Goal: Task Accomplishment & Management: Complete application form

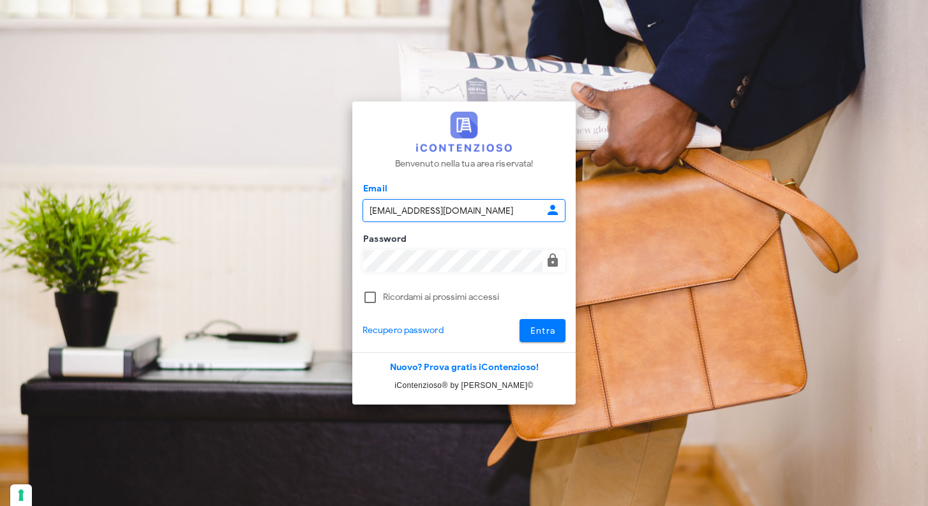
type input "raffaelesolarino@studiosolarino.it"
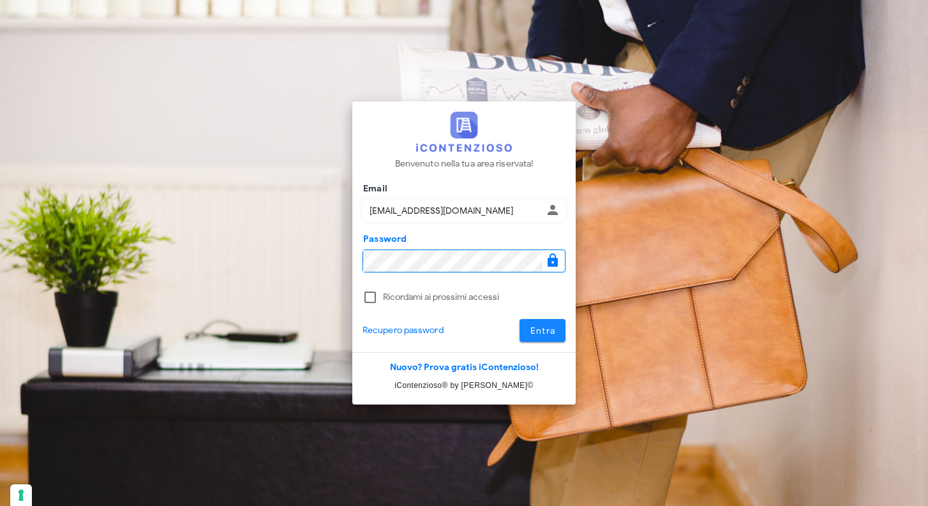
click at [546, 330] on span "Entra" at bounding box center [543, 330] width 26 height 11
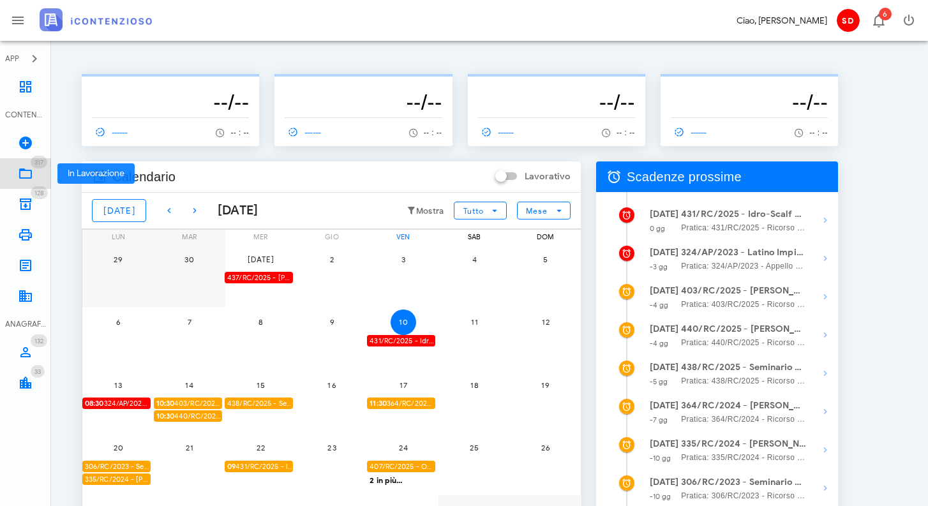
click at [26, 176] on icon at bounding box center [25, 173] width 15 height 15
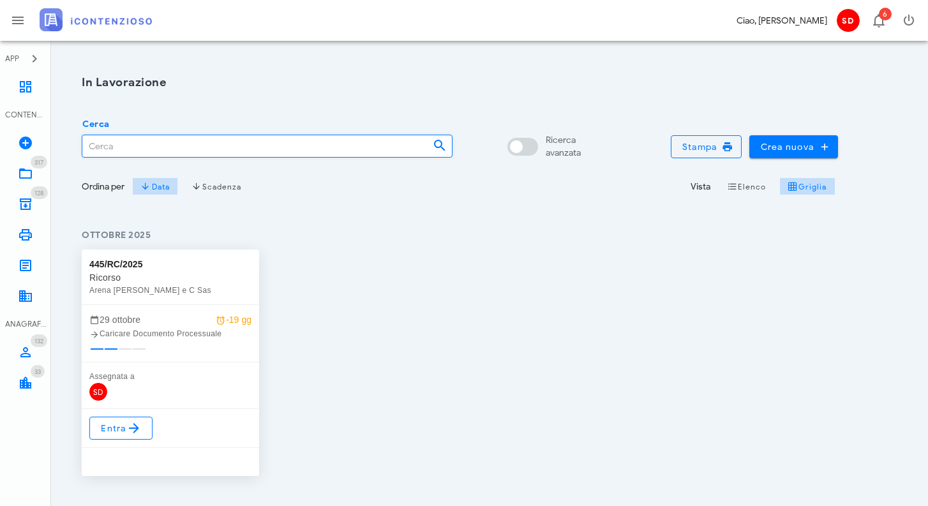
click at [108, 146] on input "Cerca" at bounding box center [252, 146] width 340 height 22
type input "1768"
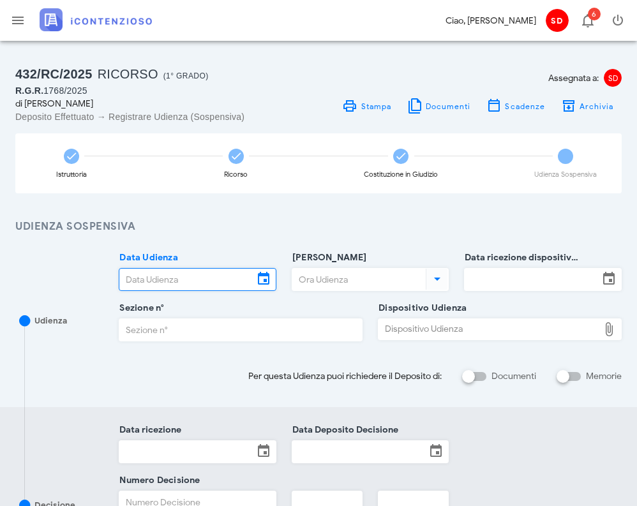
click at [202, 275] on input "Data Udienza" at bounding box center [186, 280] width 134 height 22
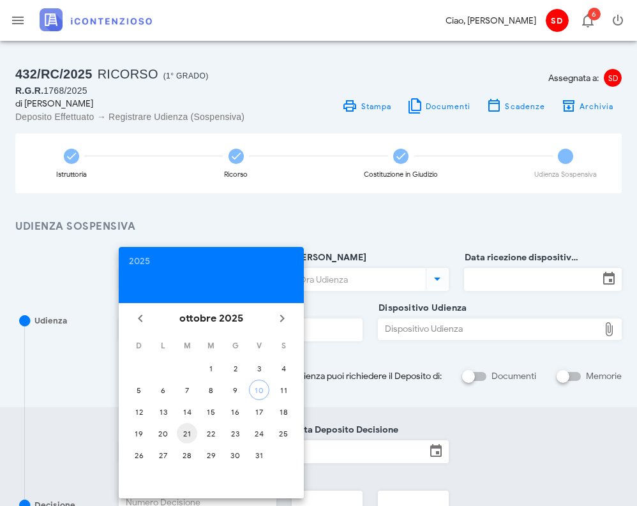
click at [187, 434] on div "21" at bounding box center [187, 434] width 20 height 10
type input "21/10/2025"
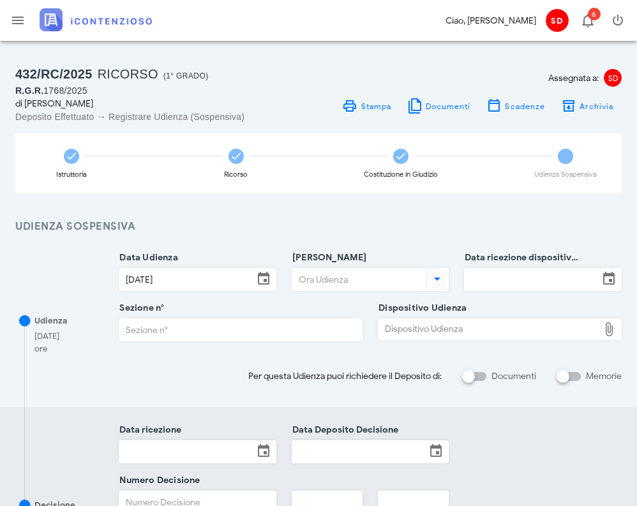
click at [337, 279] on input "Ora Udienza" at bounding box center [357, 280] width 131 height 22
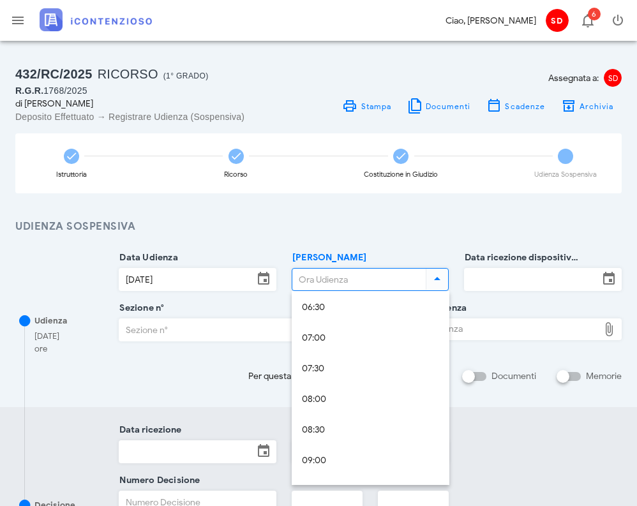
scroll to position [403, 0]
click at [314, 459] on div "09:00" at bounding box center [370, 460] width 137 height 11
type input "09:00"
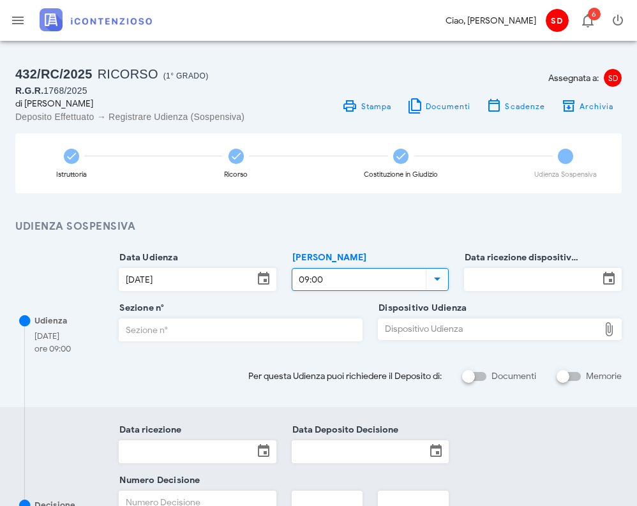
click at [498, 281] on input "Data ricezione dispositivo Udienza" at bounding box center [532, 280] width 134 height 22
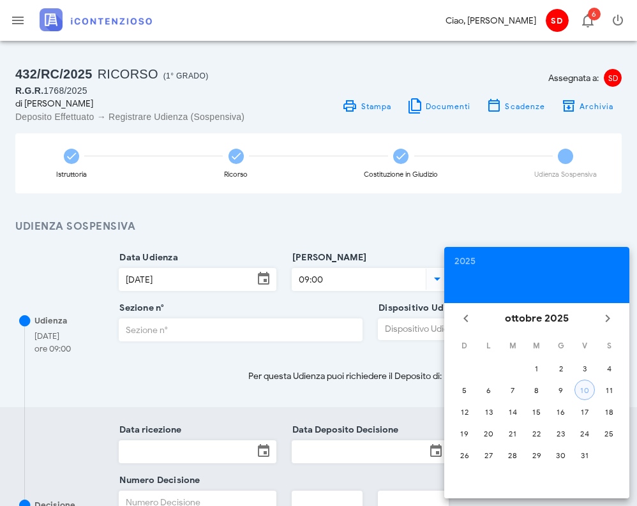
click at [582, 386] on div "10" at bounding box center [584, 390] width 19 height 10
type input "10/10/2025"
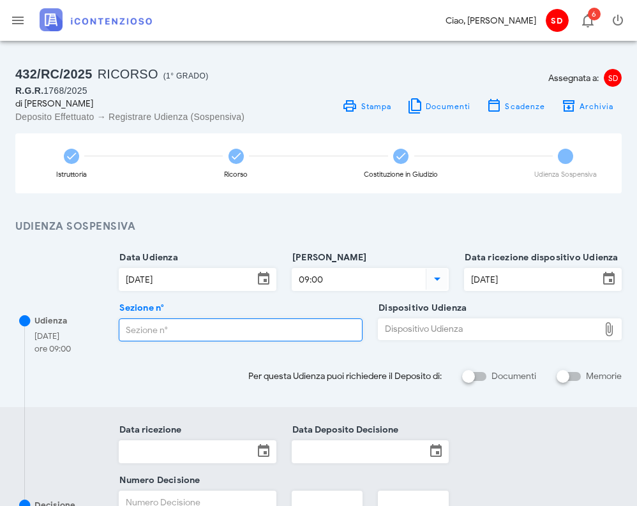
click at [146, 329] on input "Sezione n°" at bounding box center [240, 330] width 243 height 22
type input "2"
click at [427, 333] on div "Dispositivo Udienza" at bounding box center [488, 329] width 220 height 20
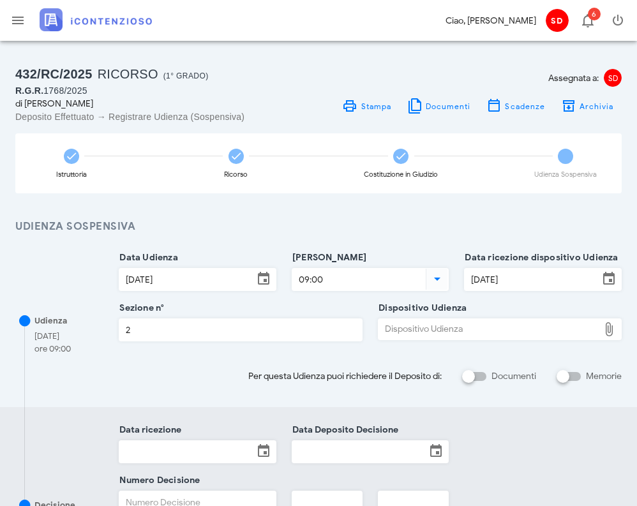
type input "C:\fakepath\AvvTratt___1768_2025-2.pdf"
click at [415, 326] on div "AvvTratt-1768-2025-2.pdf" at bounding box center [499, 330] width 185 height 10
click at [20, 18] on icon "button" at bounding box center [17, 20] width 15 height 15
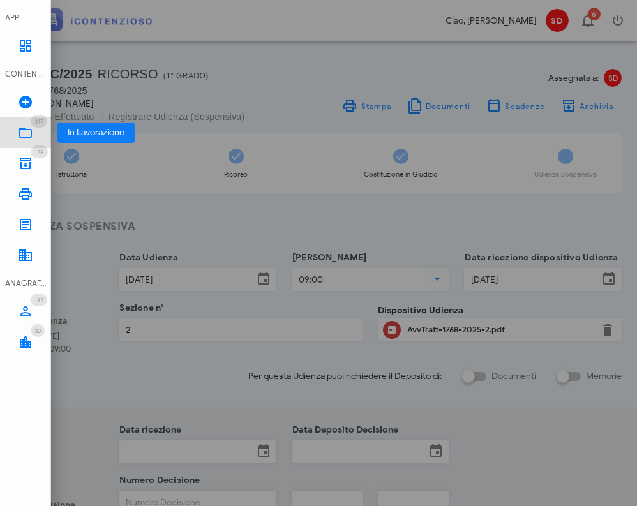
click at [26, 136] on icon at bounding box center [25, 132] width 15 height 15
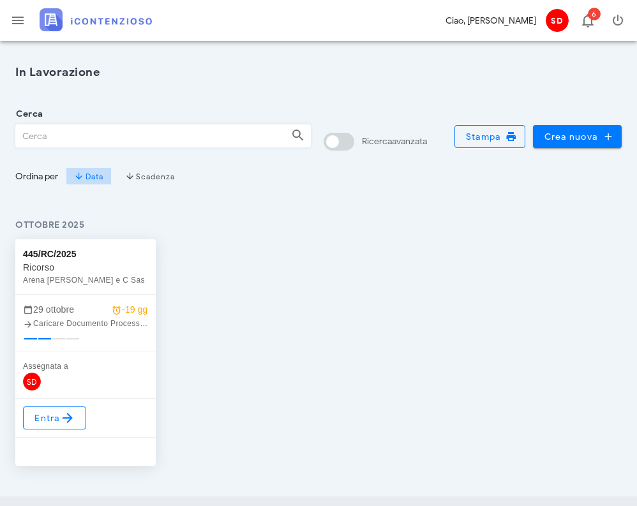
click at [26, 136] on input "Cerca" at bounding box center [148, 136] width 265 height 22
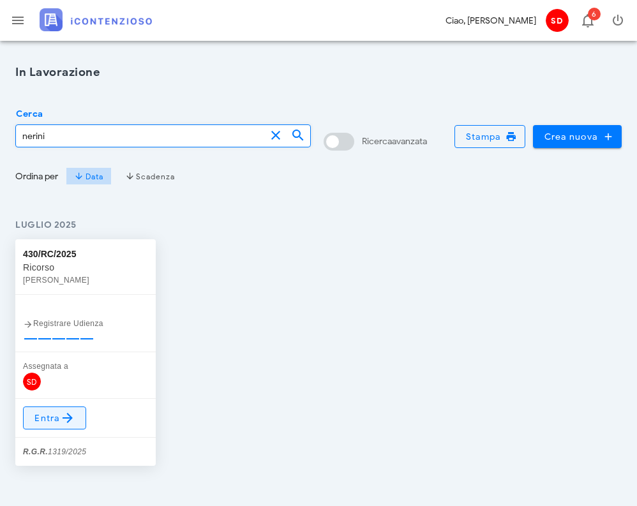
type input "nerini"
click at [52, 421] on span "Entra" at bounding box center [54, 417] width 41 height 15
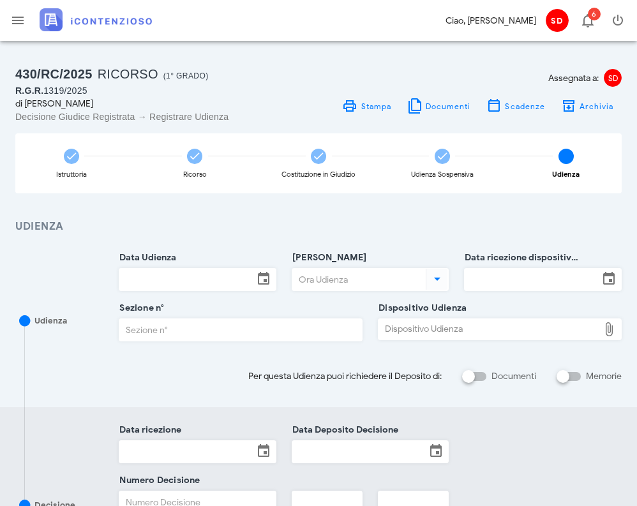
click at [179, 278] on input "Data Udienza" at bounding box center [186, 280] width 134 height 22
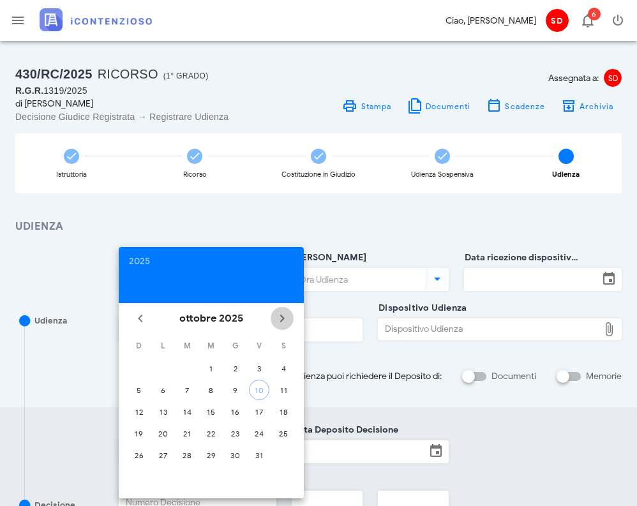
click at [283, 316] on icon "Il prossimo mese" at bounding box center [281, 318] width 15 height 15
click at [236, 411] on div "13" at bounding box center [235, 412] width 20 height 10
type input "13/11/2025"
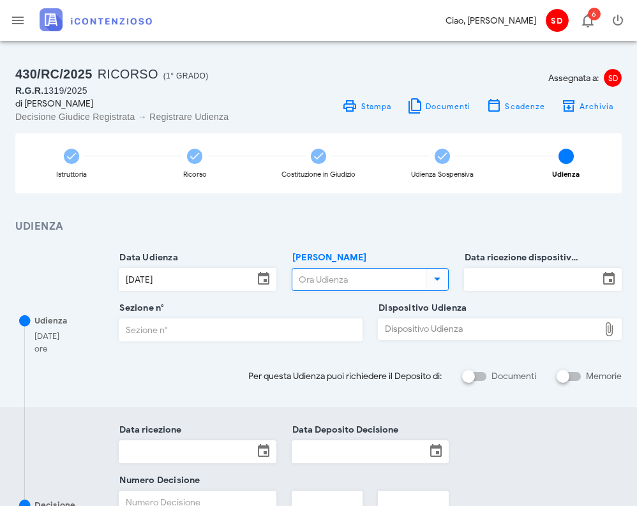
click at [324, 283] on input "[PERSON_NAME]" at bounding box center [357, 280] width 131 height 22
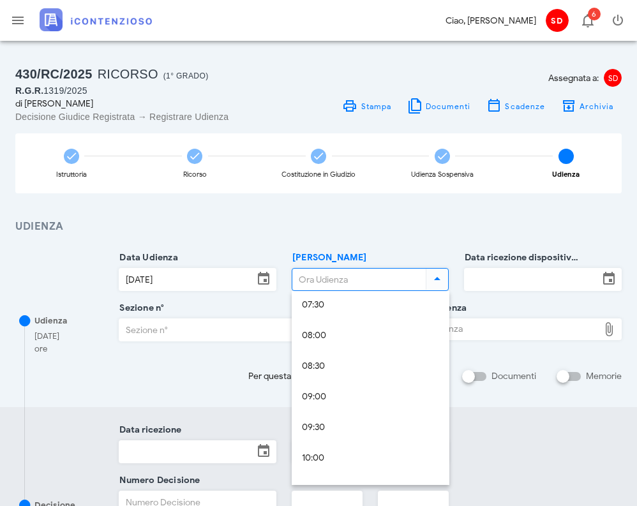
scroll to position [468, 0]
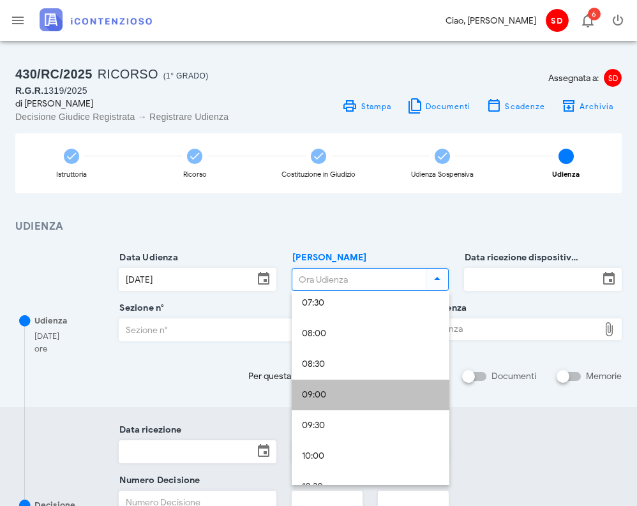
click at [316, 393] on div "09:00" at bounding box center [370, 395] width 137 height 11
type input "09:00"
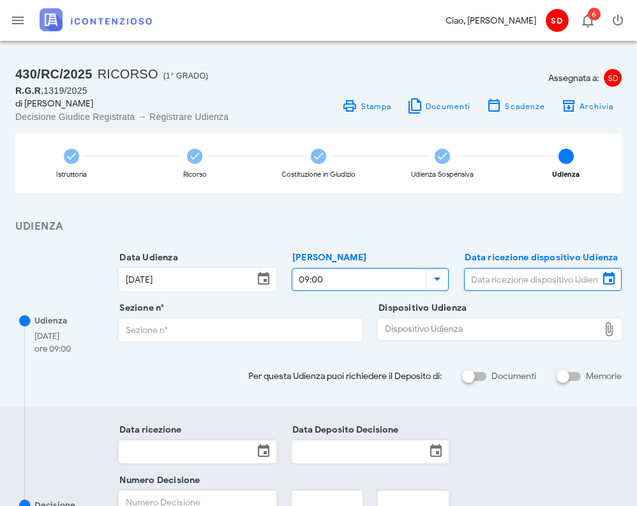
click at [532, 284] on input "Data ricezione dispositivo Udienza" at bounding box center [532, 280] width 134 height 22
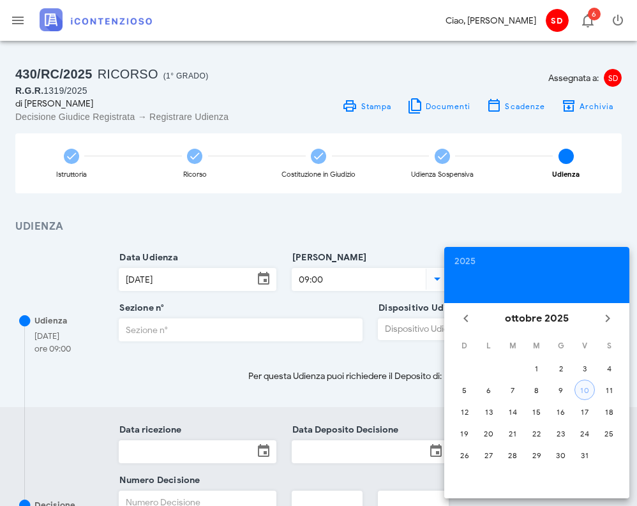
click at [585, 392] on div "10" at bounding box center [584, 390] width 19 height 10
type input "10/10/2025"
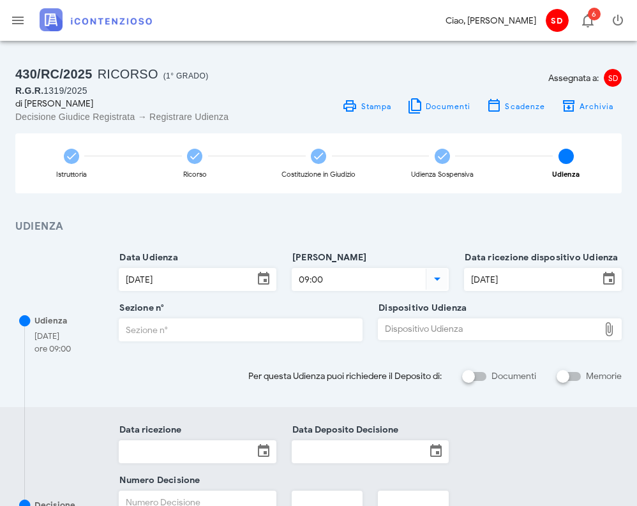
click at [168, 329] on input "Sezione n°" at bounding box center [240, 330] width 243 height 22
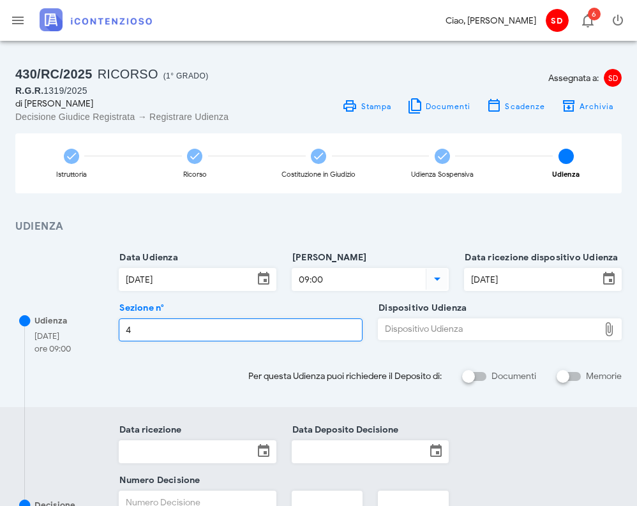
type input "4"
click at [401, 331] on div "Dispositivo Udienza" at bounding box center [488, 329] width 220 height 20
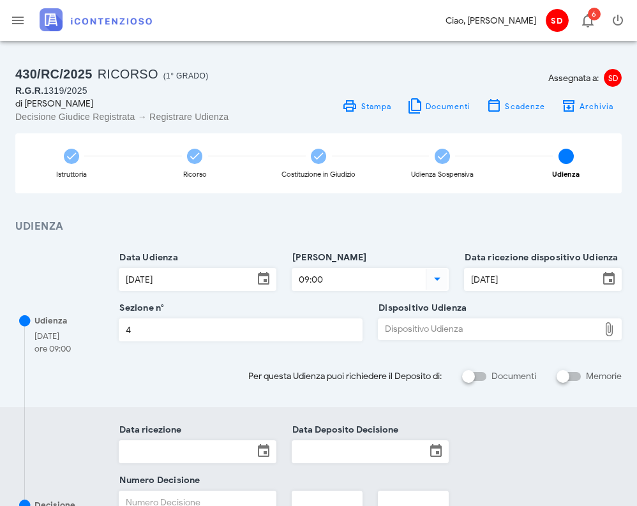
type input "C:\fakepath\AvvTratt___175_2025-2.pdf"
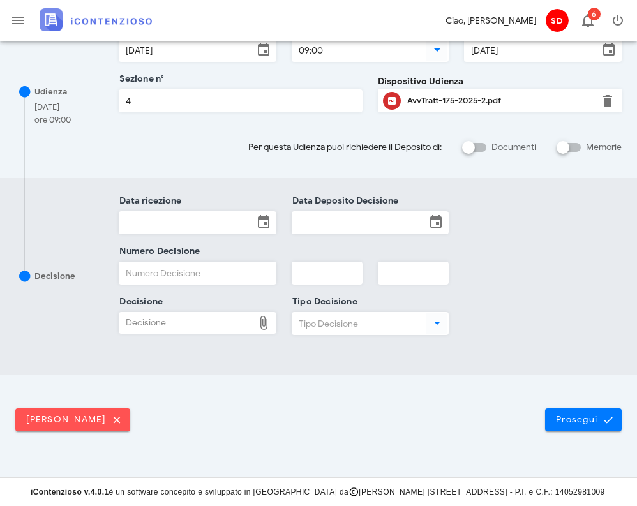
scroll to position [228, 0]
click at [581, 425] on span "Prosegui" at bounding box center [583, 420] width 56 height 11
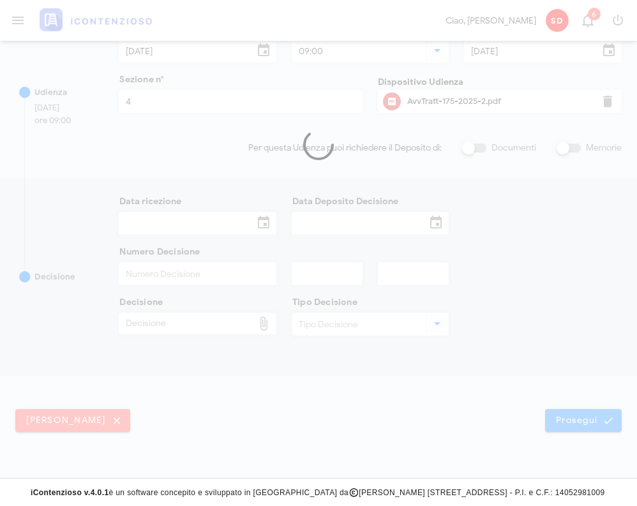
scroll to position [0, 0]
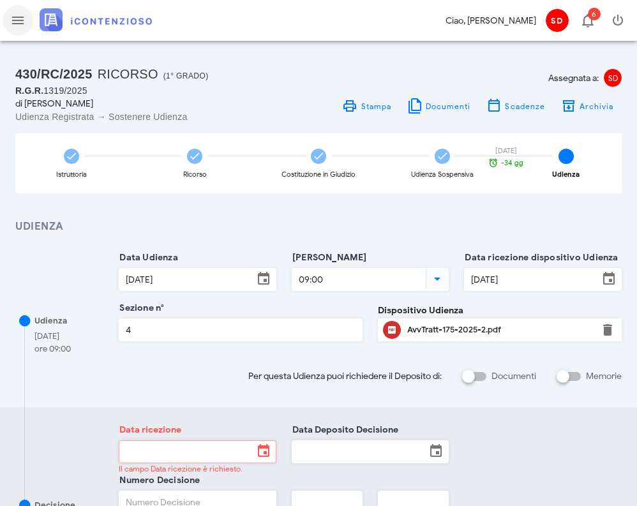
click at [20, 20] on icon "button" at bounding box center [17, 20] width 15 height 15
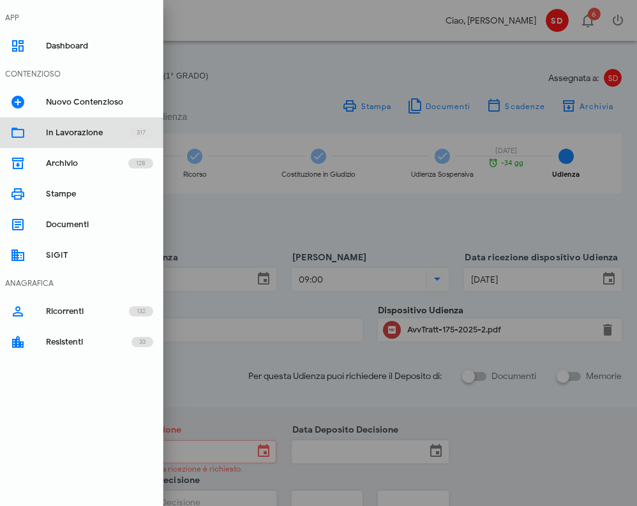
click at [64, 130] on div "In Lavorazione" at bounding box center [87, 133] width 83 height 10
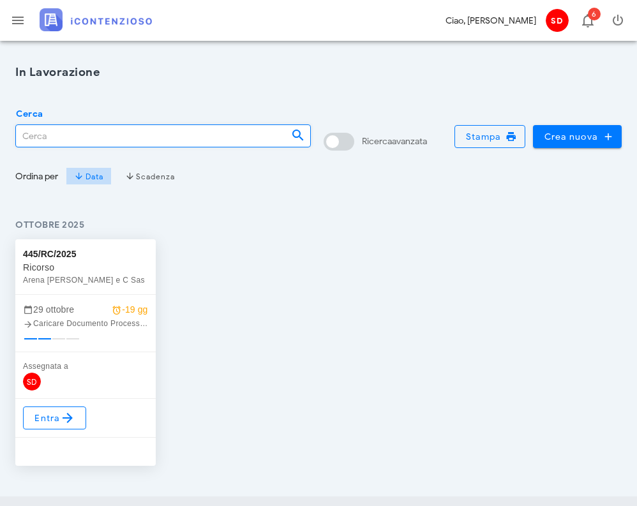
click at [54, 139] on input "Cerca" at bounding box center [148, 136] width 265 height 22
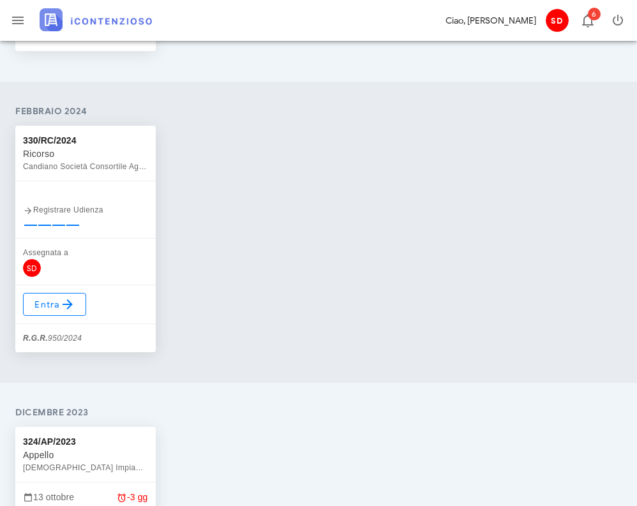
scroll to position [1019, 0]
type input "950"
click at [54, 303] on span "Entra" at bounding box center [54, 302] width 41 height 15
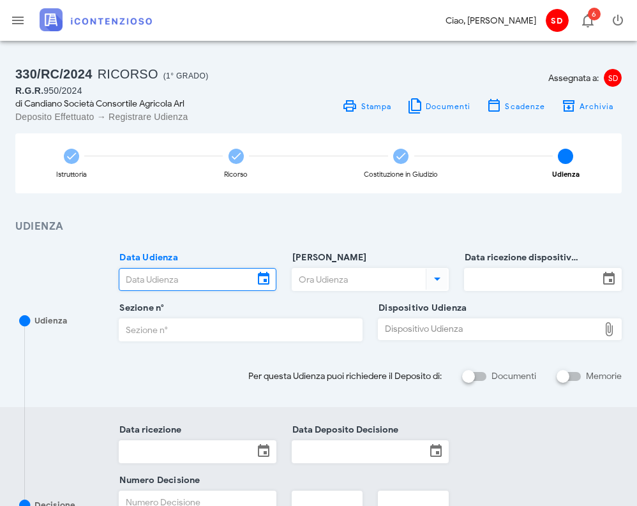
click at [175, 277] on input "Data Udienza" at bounding box center [186, 280] width 134 height 22
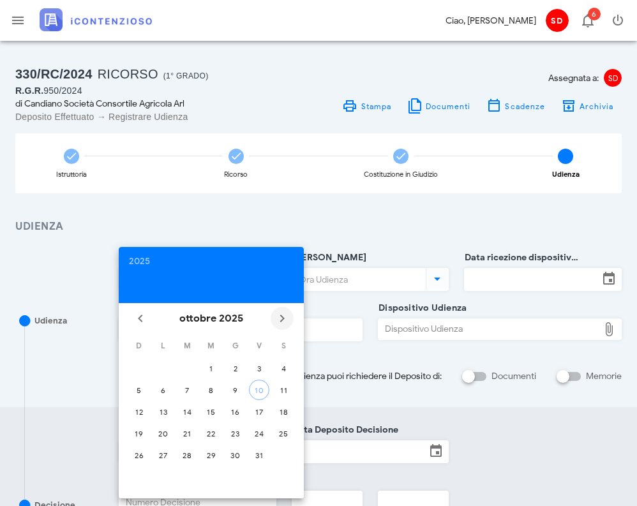
click at [284, 318] on icon "Il prossimo mese" at bounding box center [281, 318] width 15 height 15
click at [189, 411] on div "11" at bounding box center [187, 412] width 20 height 10
type input "[DATE]"
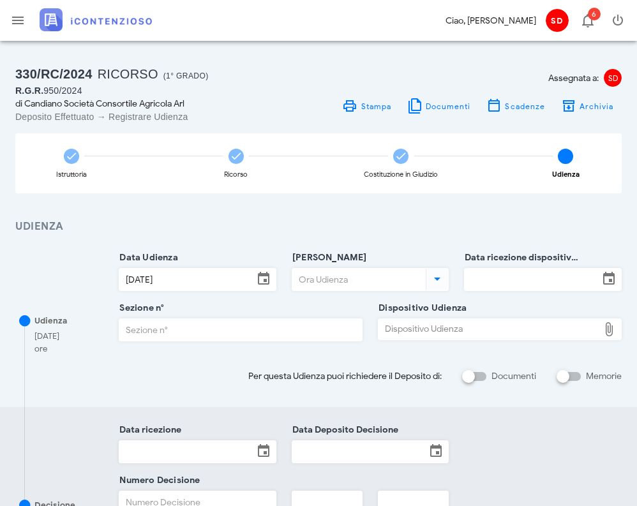
click at [331, 280] on input "[PERSON_NAME]" at bounding box center [357, 280] width 131 height 22
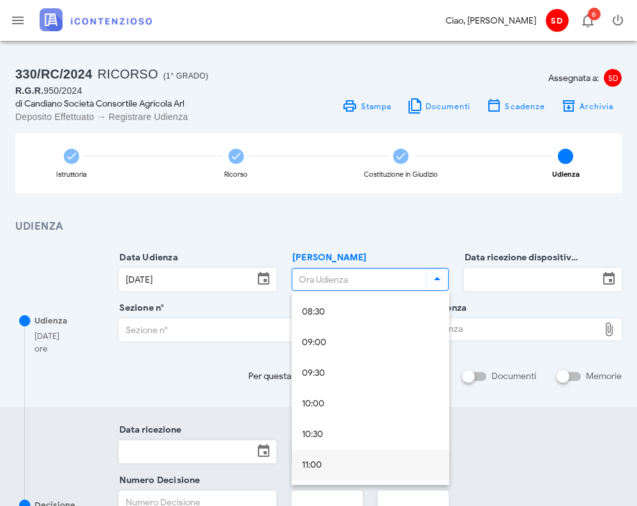
scroll to position [522, 0]
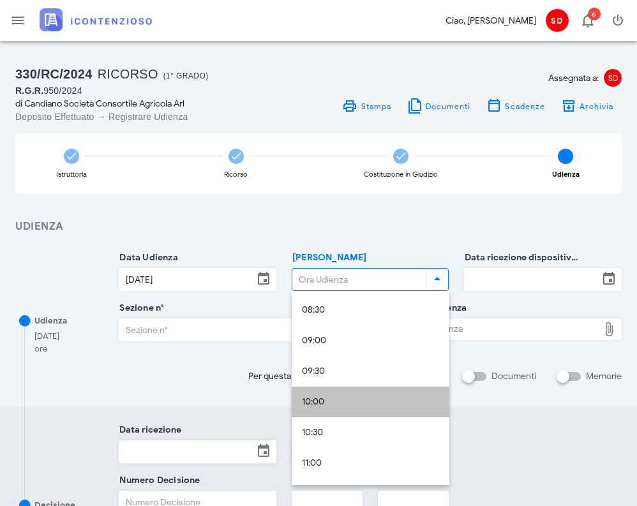
click at [318, 403] on div "10:00" at bounding box center [370, 402] width 137 height 11
type input "10:00"
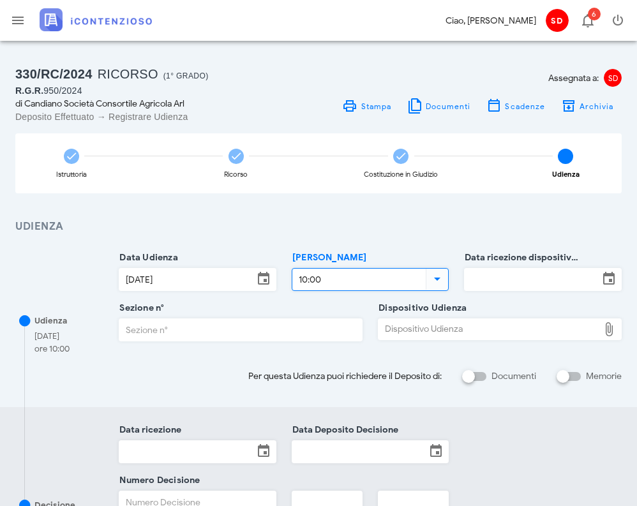
click at [530, 278] on input "Data ricezione dispositivo Udienza" at bounding box center [532, 280] width 134 height 22
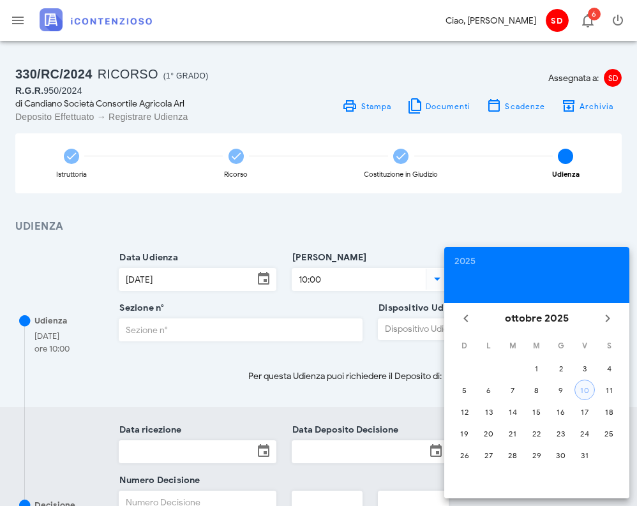
click at [583, 387] on div "10" at bounding box center [584, 390] width 19 height 10
type input "10/10/2025"
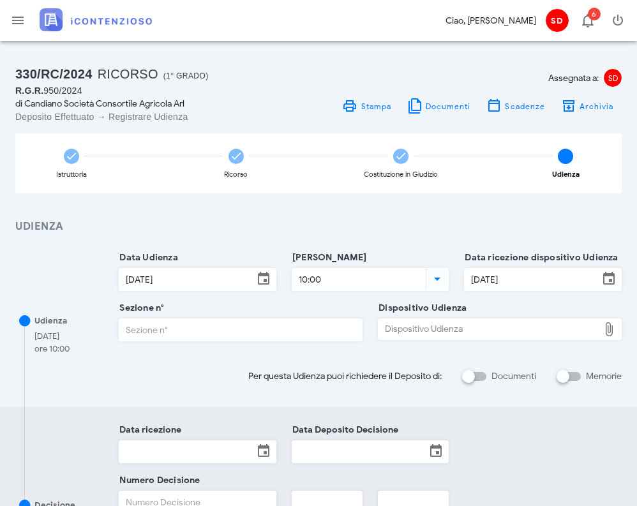
click at [220, 333] on input "Sezione n°" at bounding box center [240, 330] width 243 height 22
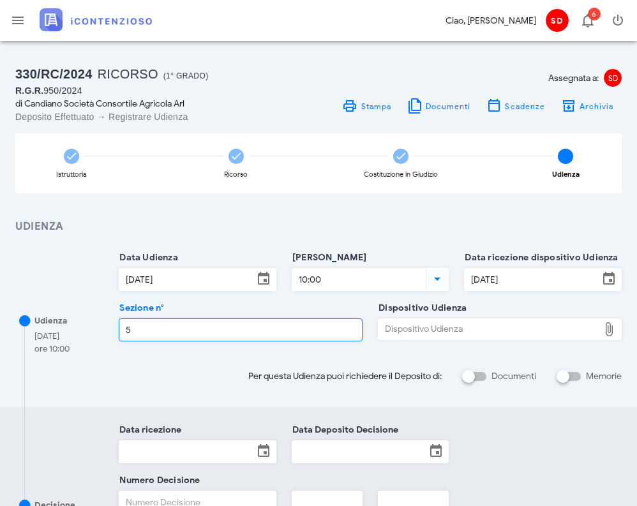
type input "5"
click at [465, 333] on div "Dispositivo Udienza" at bounding box center [488, 329] width 220 height 20
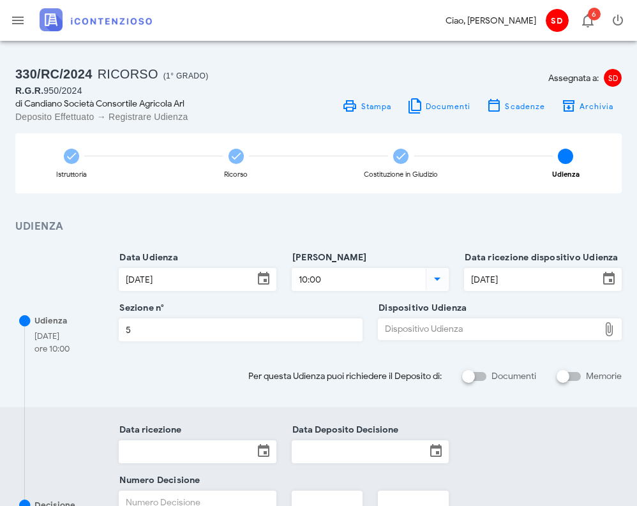
type input "C:\fakepath\AvvTratt___950_2024-2.pdf"
click at [578, 377] on input "Memorie" at bounding box center [569, 376] width 24 height 15
checkbox input "false"
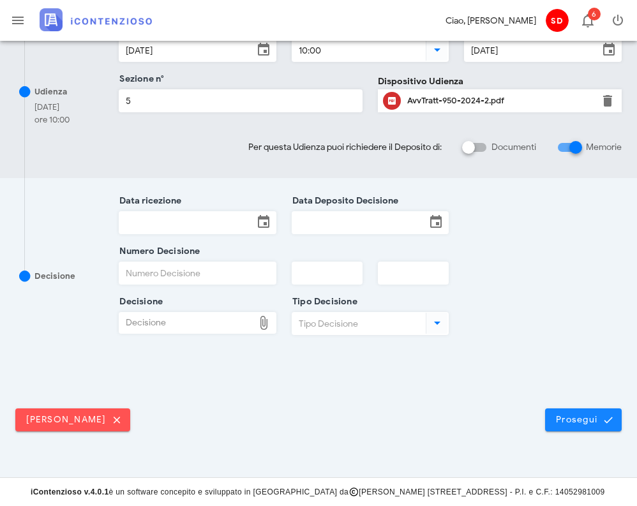
scroll to position [398, 0]
click at [577, 424] on span "Prosegui" at bounding box center [583, 420] width 56 height 11
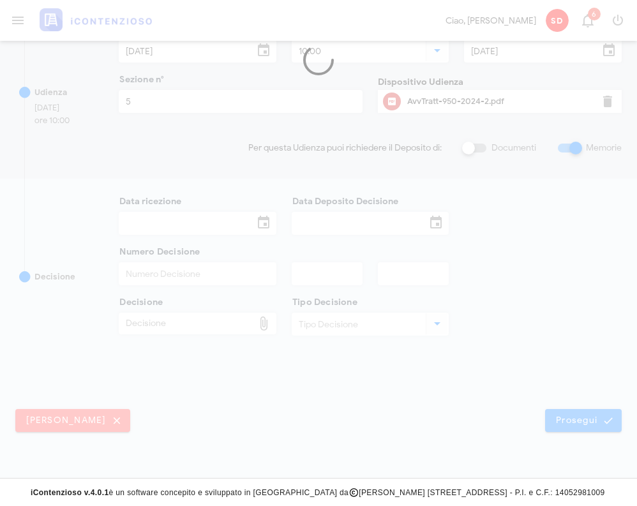
scroll to position [0, 0]
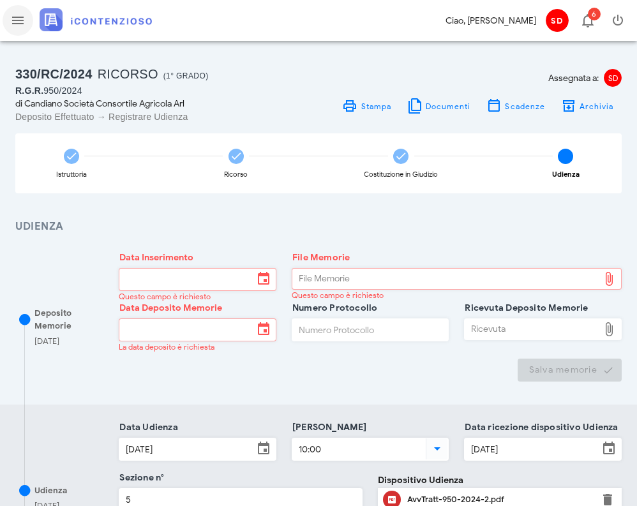
click at [19, 19] on icon "button" at bounding box center [17, 20] width 15 height 15
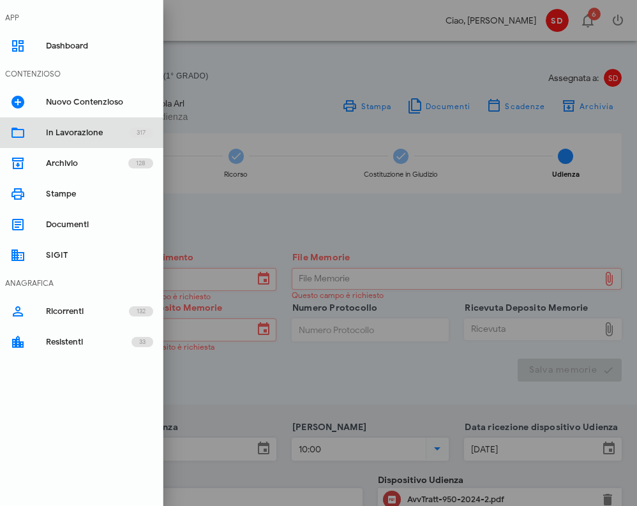
click at [50, 134] on div "In Lavorazione" at bounding box center [87, 133] width 83 height 10
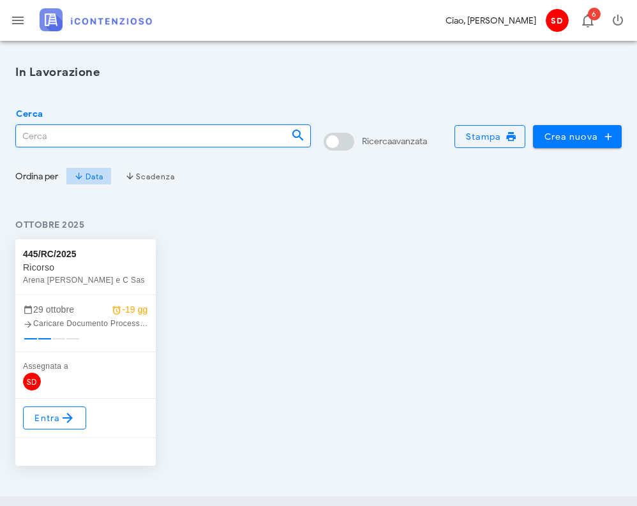
click at [71, 136] on input "Cerca" at bounding box center [148, 136] width 265 height 22
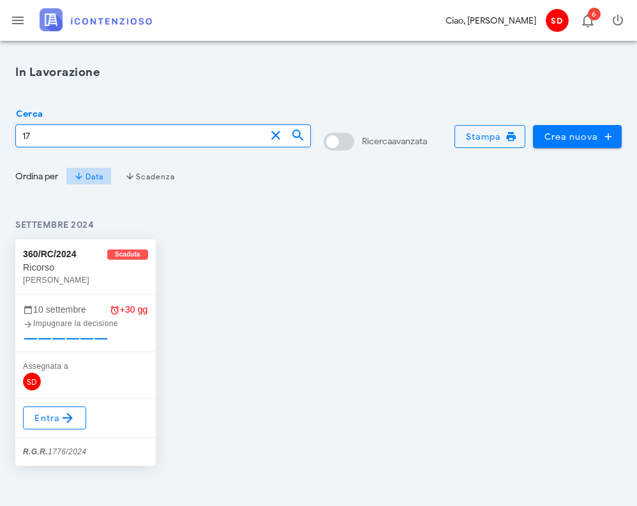
type input "1"
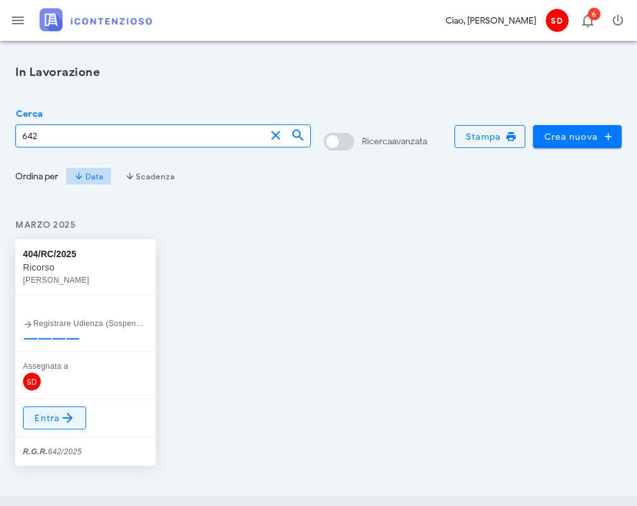
type input "642"
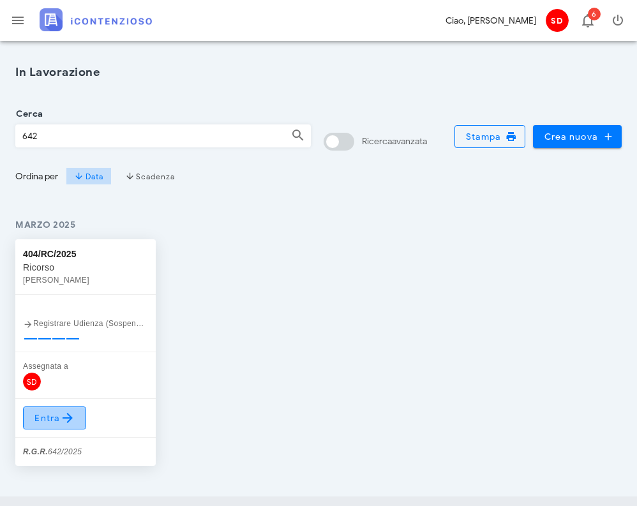
click at [59, 417] on span "Entra" at bounding box center [54, 417] width 41 height 15
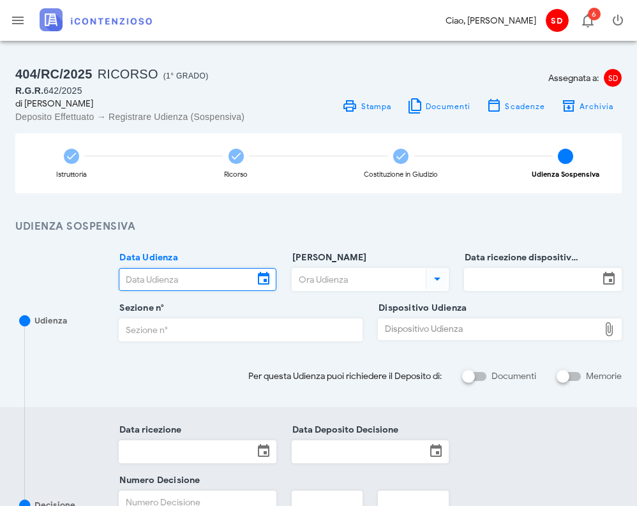
click at [164, 283] on input "Data Udienza" at bounding box center [186, 280] width 134 height 22
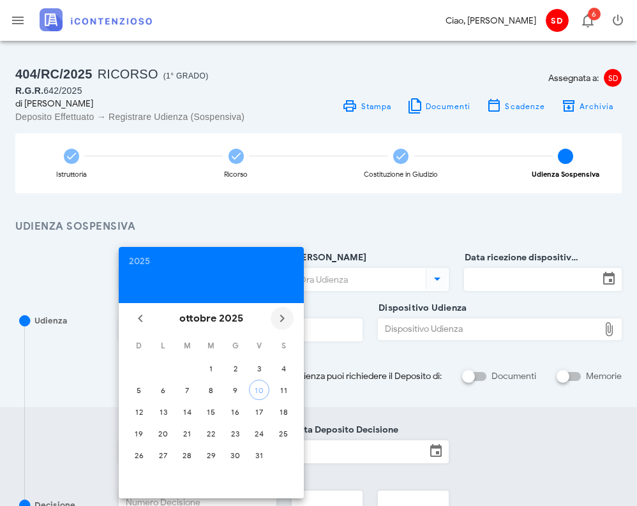
click at [282, 318] on icon "Il prossimo mese" at bounding box center [281, 318] width 15 height 15
click at [234, 409] on div "13" at bounding box center [235, 412] width 20 height 10
type input "[DATE]"
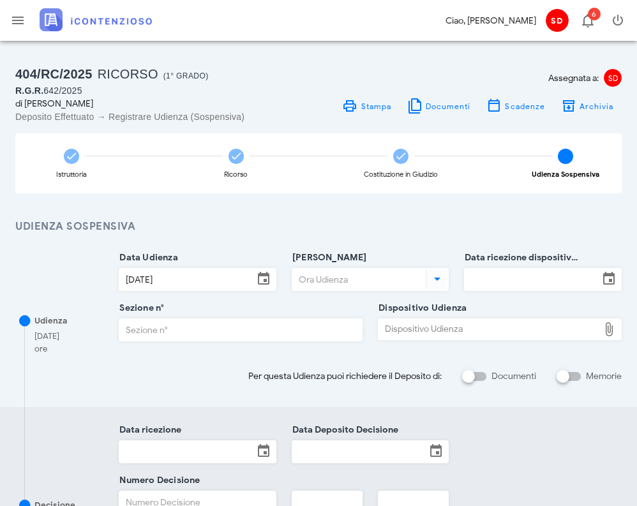
click at [339, 276] on input "[PERSON_NAME]" at bounding box center [357, 280] width 131 height 22
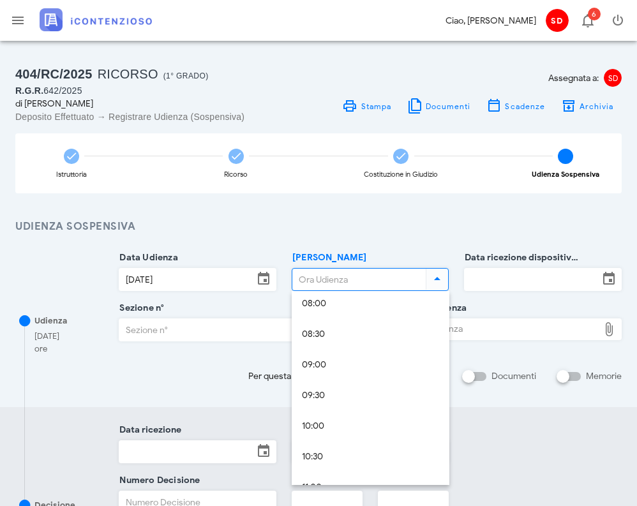
scroll to position [498, 0]
click at [318, 362] on div "09:00" at bounding box center [370, 364] width 137 height 11
type input "09:00"
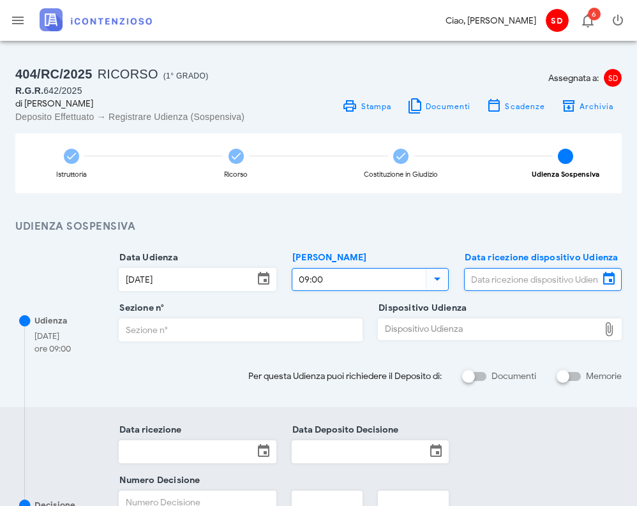
click at [502, 276] on input "Data ricezione dispositivo Udienza" at bounding box center [532, 280] width 134 height 22
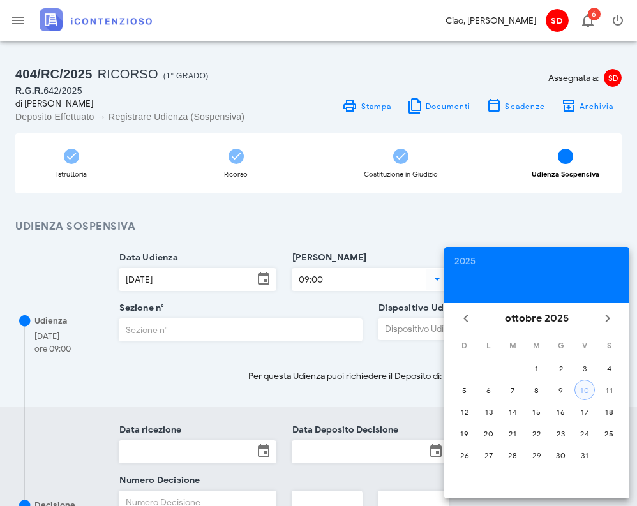
click at [583, 388] on div "10" at bounding box center [584, 390] width 19 height 10
type input "[DATE]"
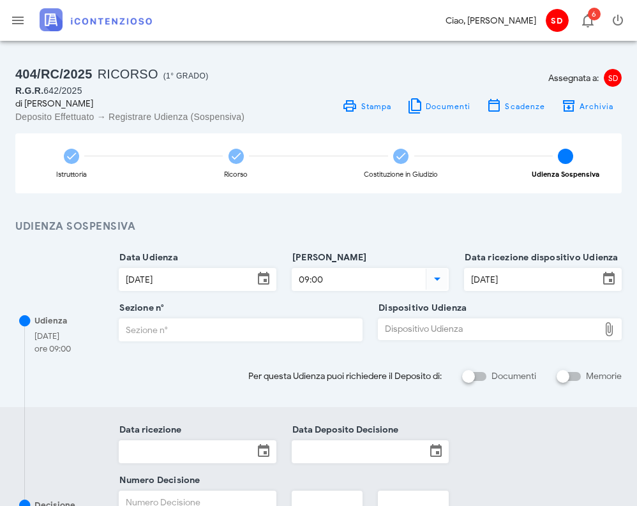
click at [246, 329] on input "Sezione n°" at bounding box center [240, 330] width 243 height 22
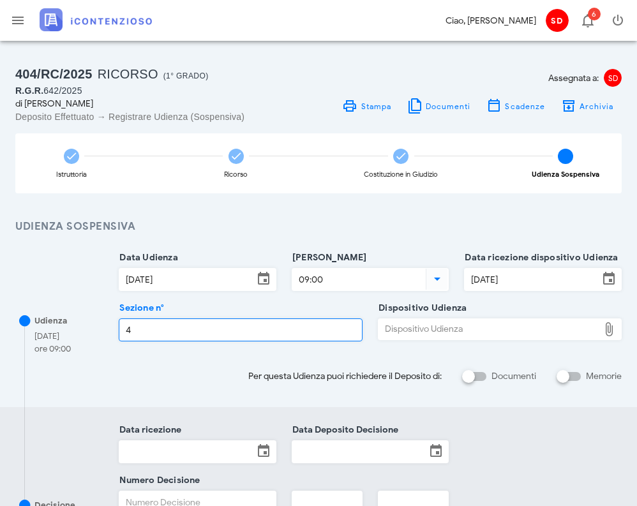
type input "4"
click at [445, 329] on div "Dispositivo Udienza" at bounding box center [488, 329] width 220 height 20
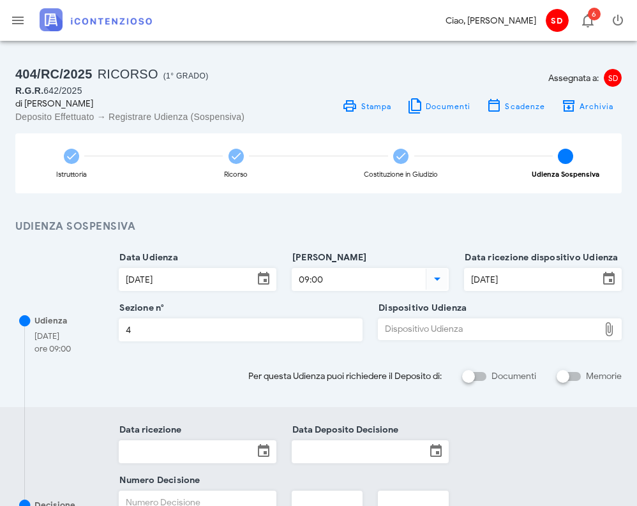
type input "C:\fakepath\AvvTratt___642_2025.pdf"
click at [579, 378] on input "Memorie" at bounding box center [569, 376] width 24 height 15
checkbox input "false"
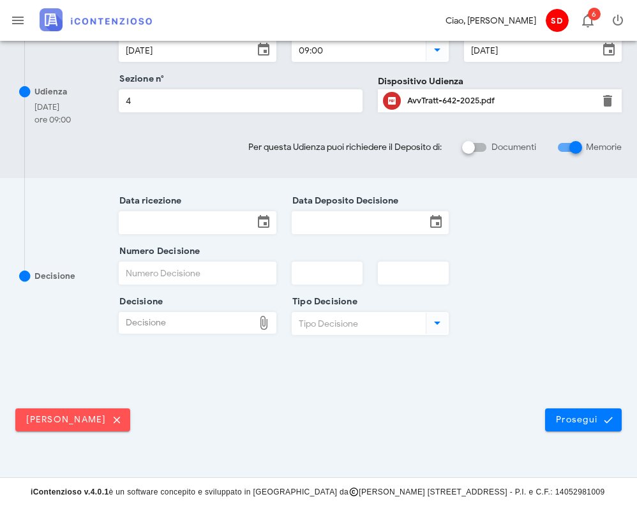
scroll to position [398, 0]
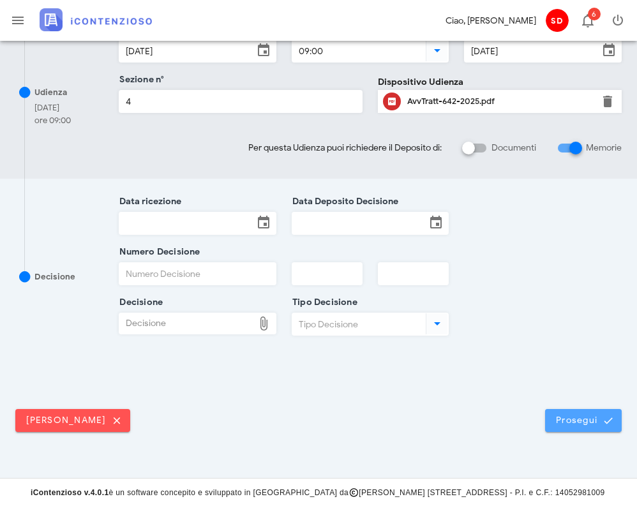
click at [586, 419] on span "Prosegui" at bounding box center [583, 420] width 56 height 11
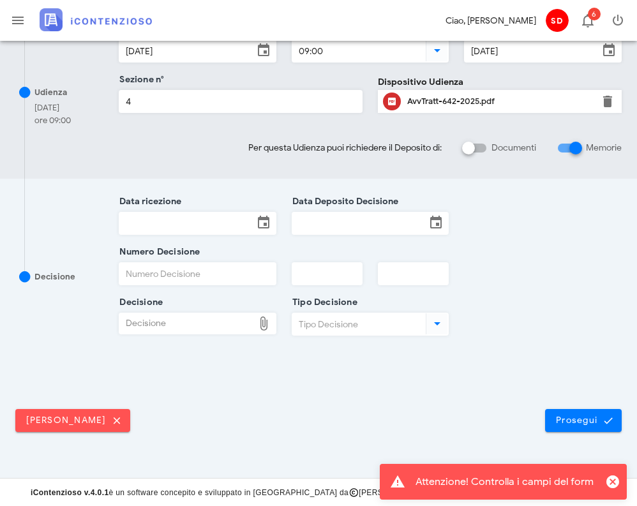
scroll to position [0, 0]
